Goal: Find specific page/section: Find specific page/section

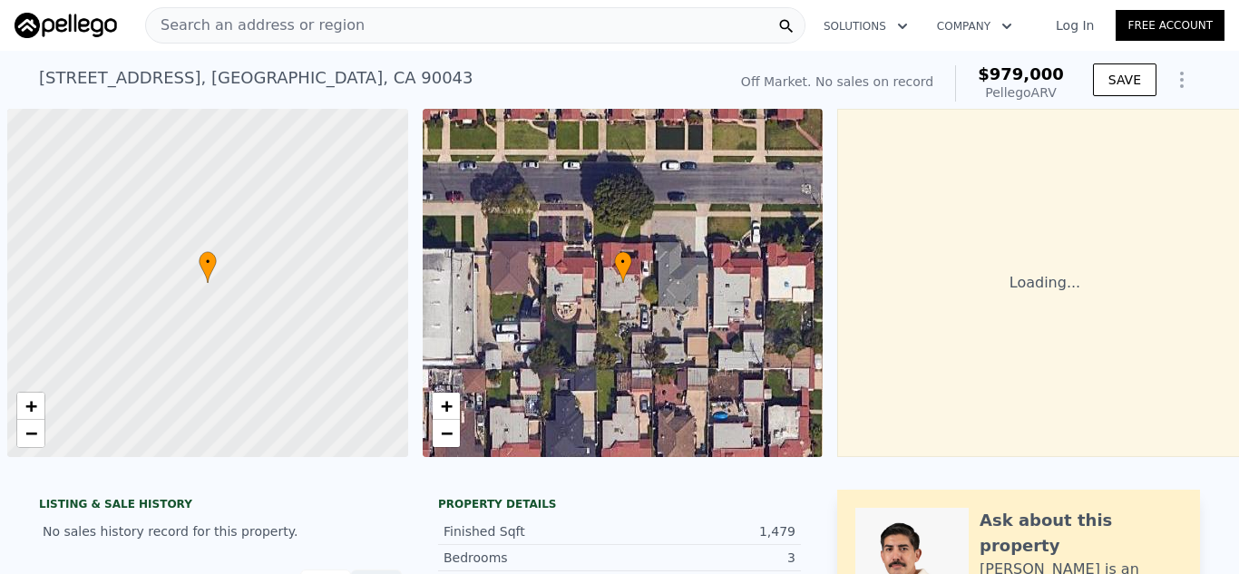
scroll to position [0, 7]
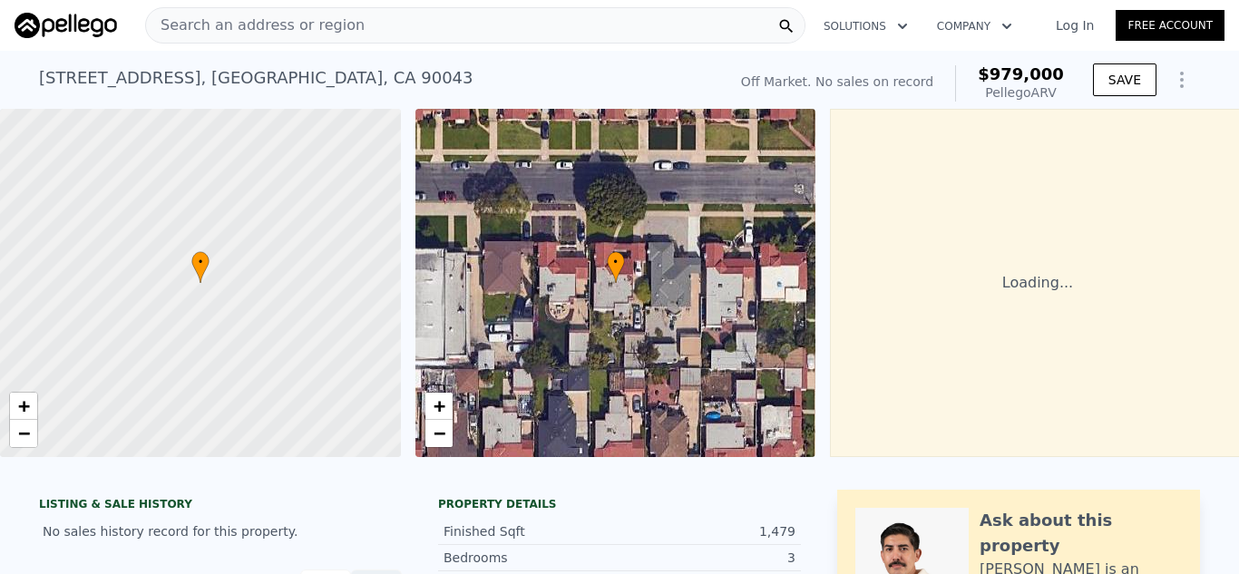
click at [424, 25] on div "Search an address or region" at bounding box center [475, 25] width 660 height 36
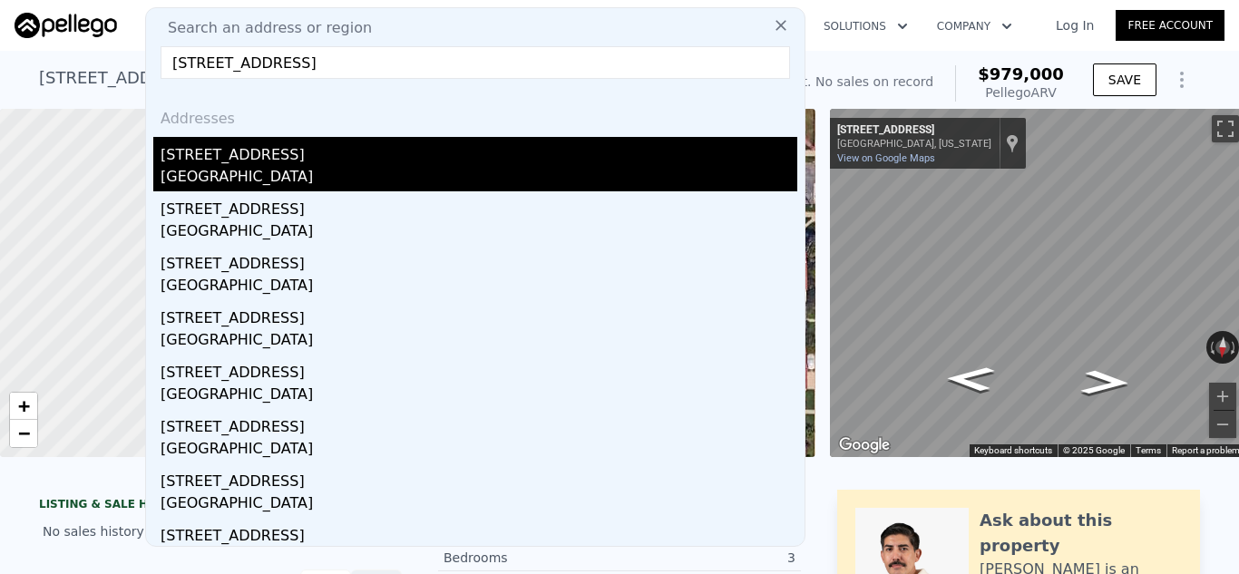
type input "[STREET_ADDRESS]"
click at [376, 159] on div "[STREET_ADDRESS]" at bounding box center [479, 151] width 637 height 29
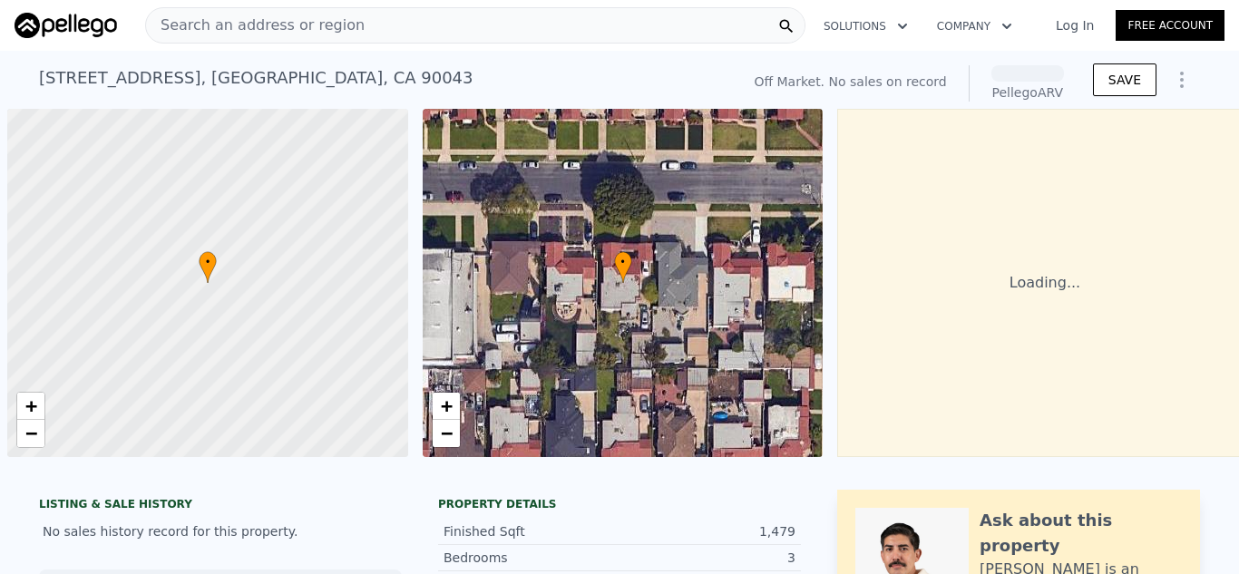
scroll to position [0, 7]
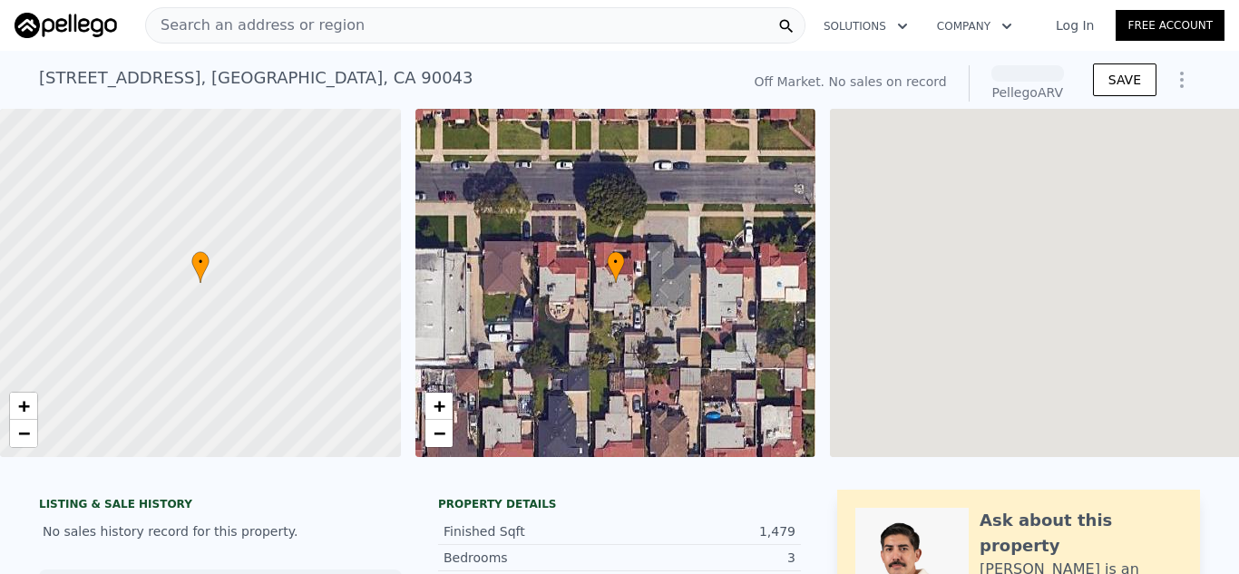
click at [578, 19] on div "Search an address or region" at bounding box center [475, 25] width 660 height 36
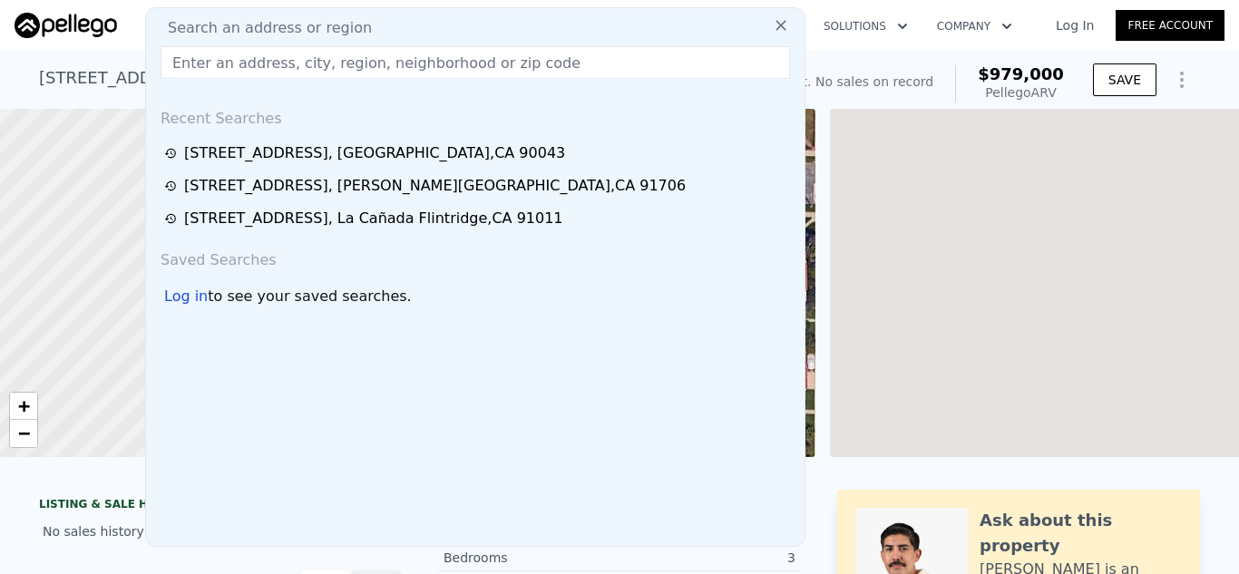
click at [567, 31] on div "Search an address or region" at bounding box center [475, 28] width 644 height 22
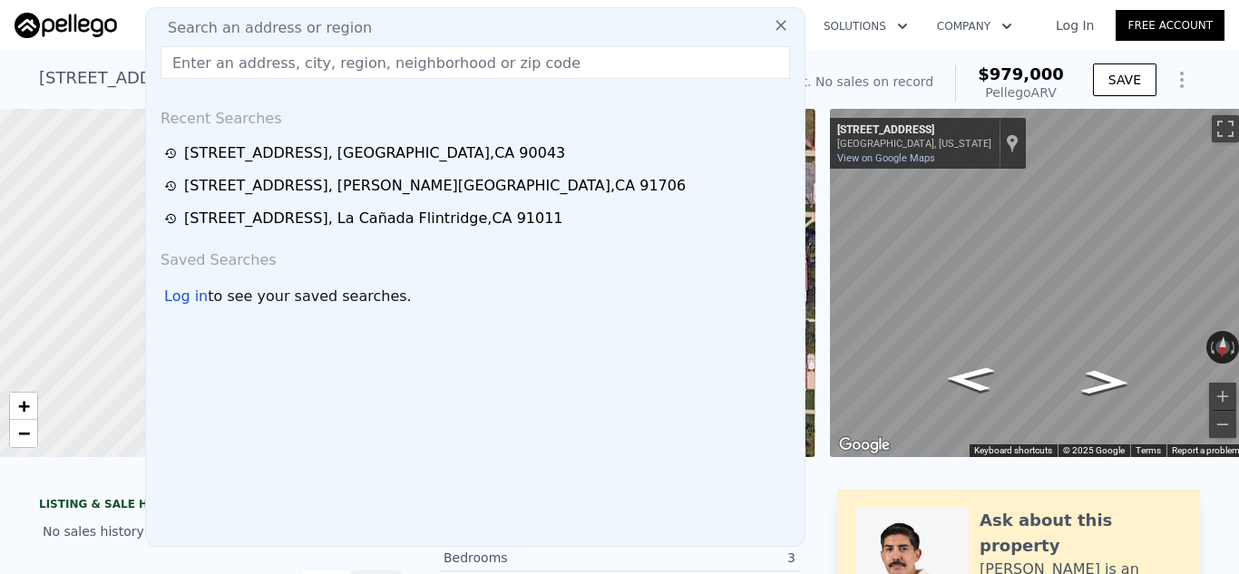
click at [549, 69] on input "text" at bounding box center [476, 62] width 630 height 33
paste input "1855 Sheep Ranch Loop, Chula Vista, CA"
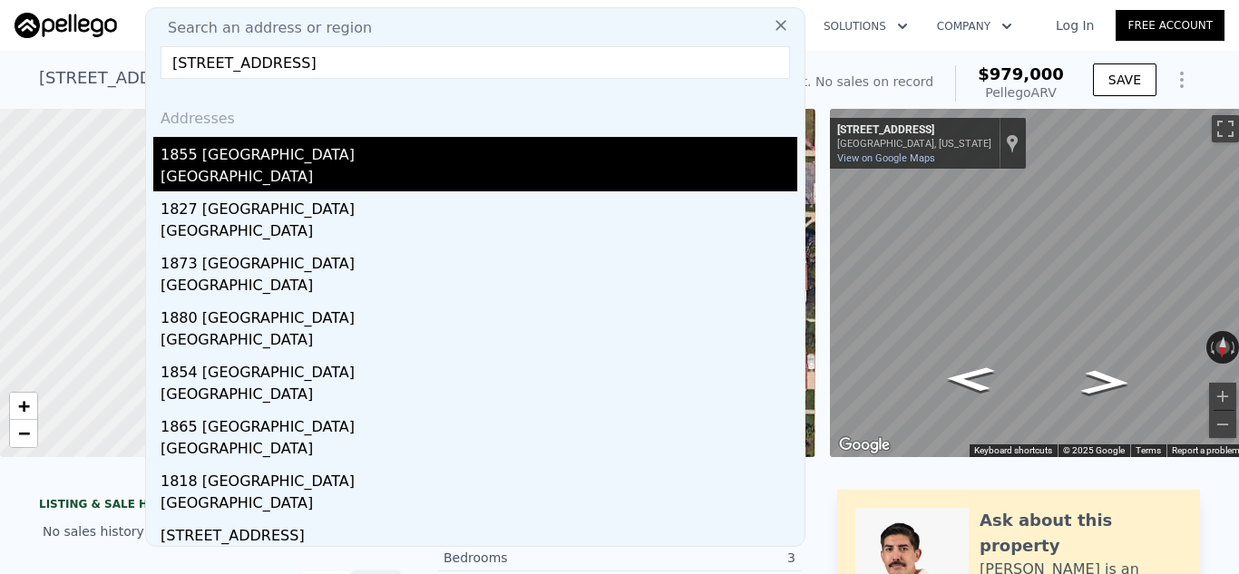
type input "1855 Sheep Ranch Loop, Chula Vista, CA"
click at [435, 160] on div "1855 Sheep Ranch Loop" at bounding box center [479, 151] width 637 height 29
